Goal: Task Accomplishment & Management: Manage account settings

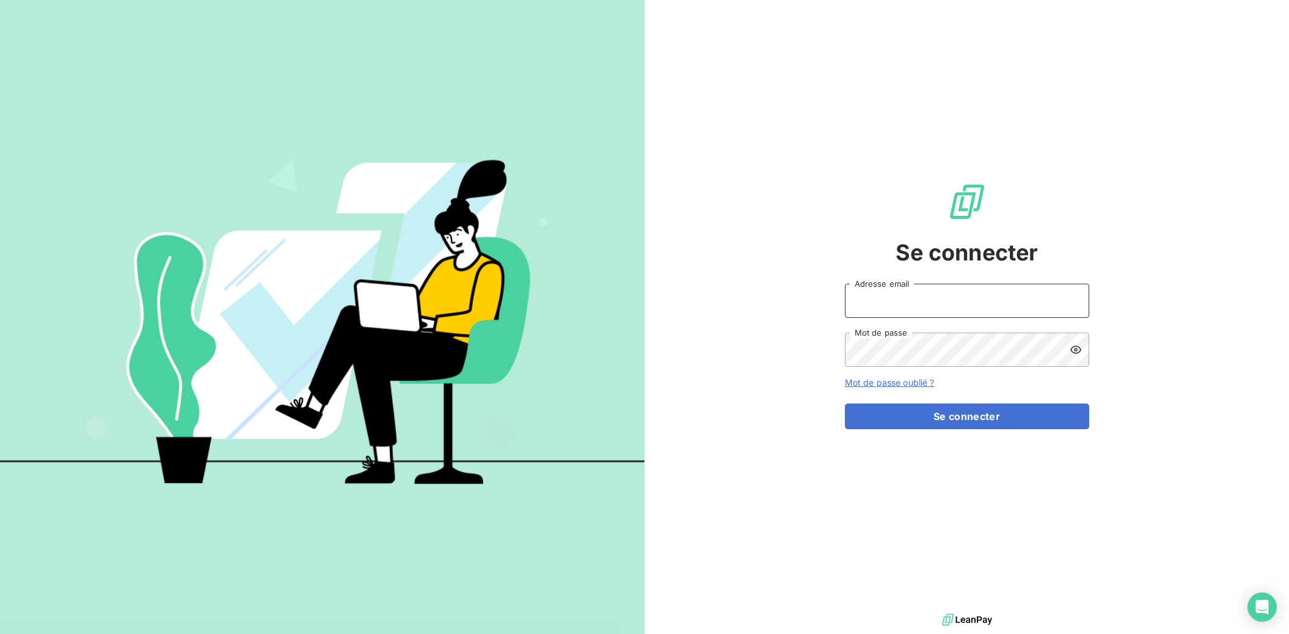
type input "[PERSON_NAME][EMAIL_ADDRESS][DOMAIN_NAME]"
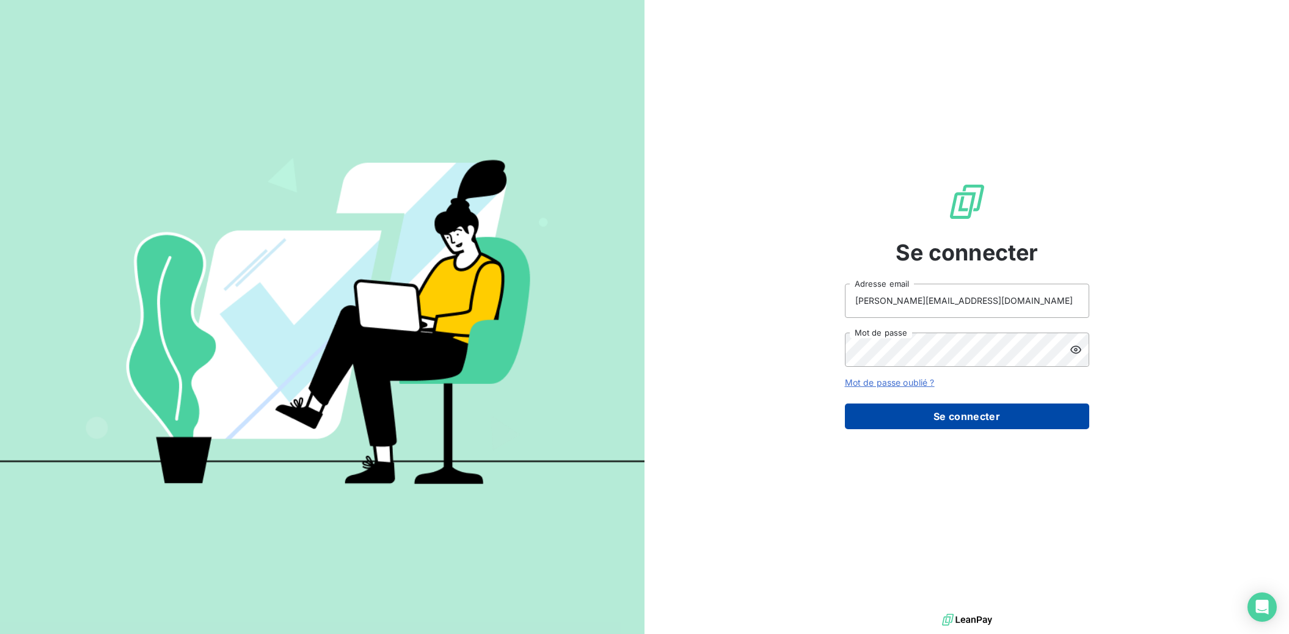
click at [995, 423] on button "Se connecter" at bounding box center [967, 416] width 244 height 26
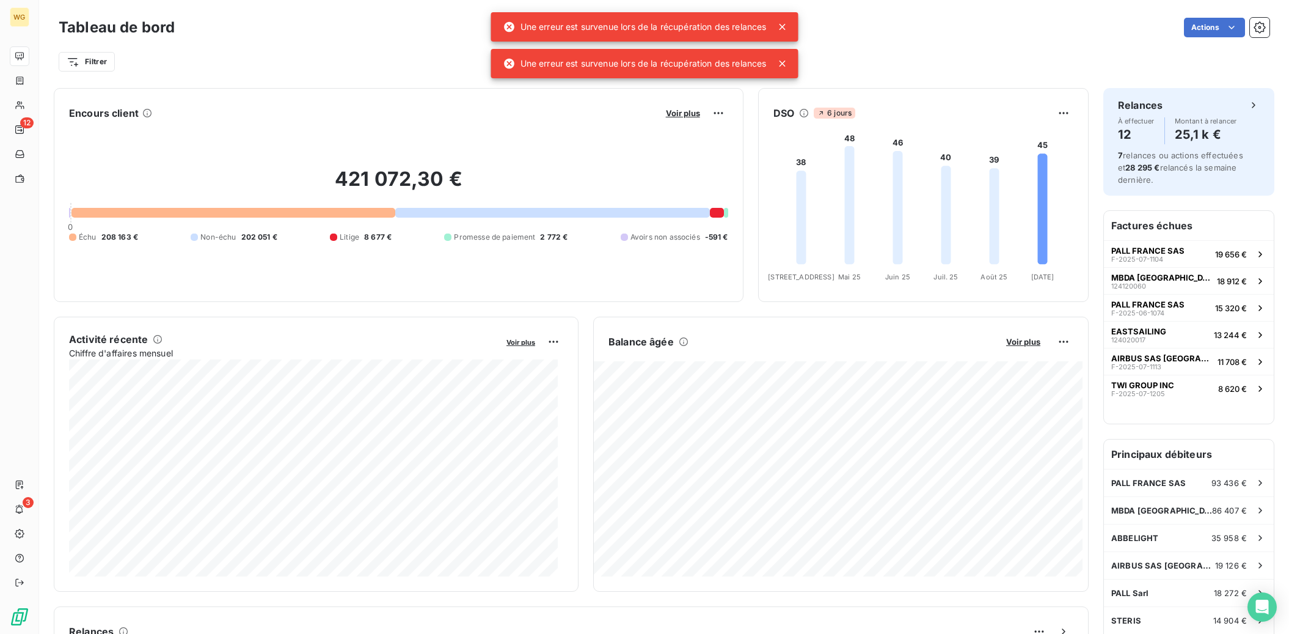
click at [782, 24] on icon at bounding box center [783, 27] width 6 height 6
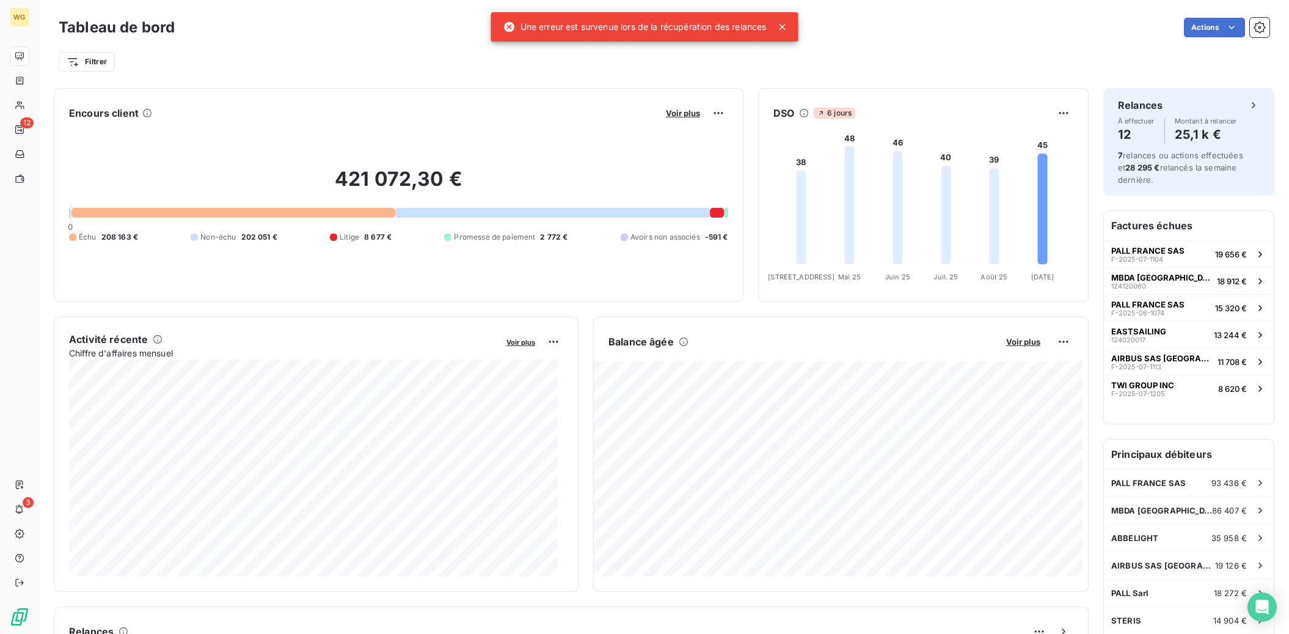
click at [784, 62] on div "Filtrer" at bounding box center [664, 61] width 1211 height 23
click at [786, 26] on icon at bounding box center [783, 27] width 12 height 12
